Goal: Go to known website: Access a specific website the user already knows

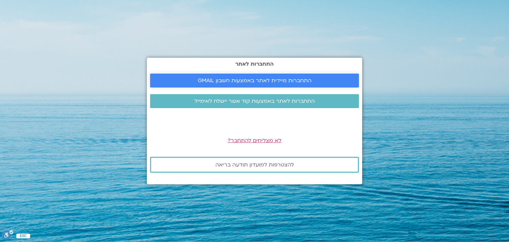
click at [217, 79] on span "התחברות מיידית לאתר באמצעות חשבון GMAIL" at bounding box center [255, 81] width 114 height 6
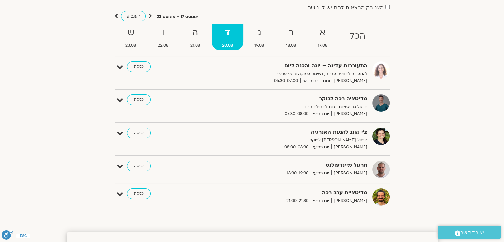
scroll to position [53, 0]
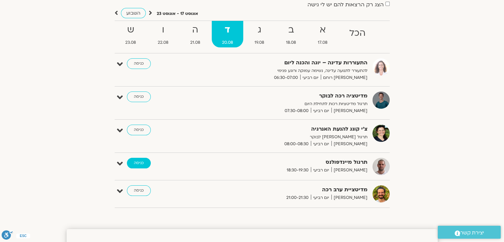
click at [139, 162] on link "כניסה" at bounding box center [139, 163] width 24 height 11
